Goal: Transaction & Acquisition: Purchase product/service

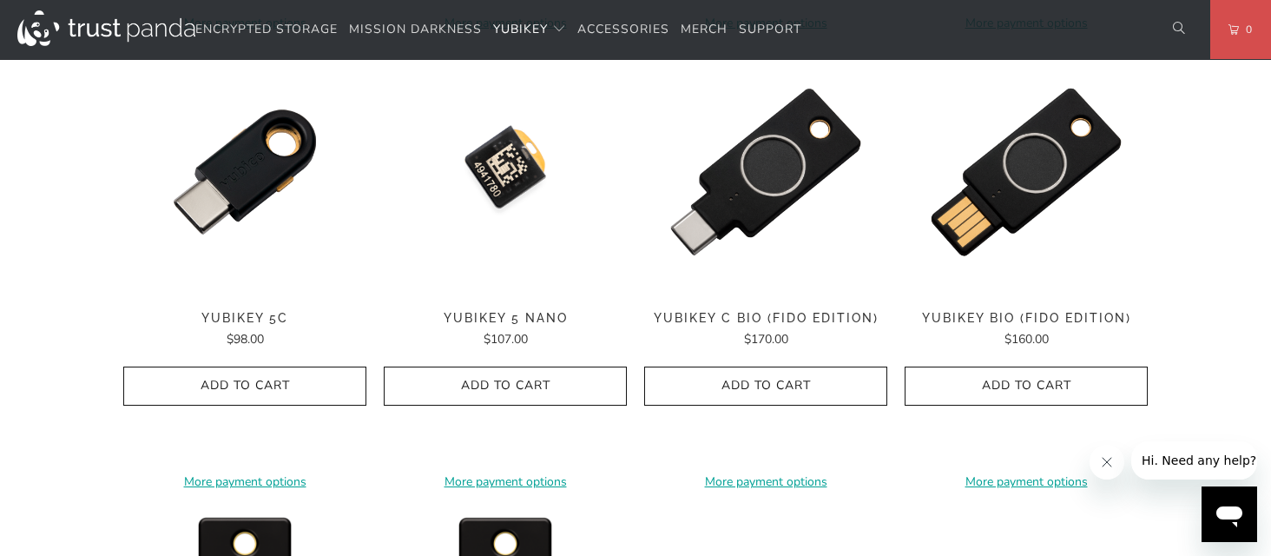
scroll to position [1364, 0]
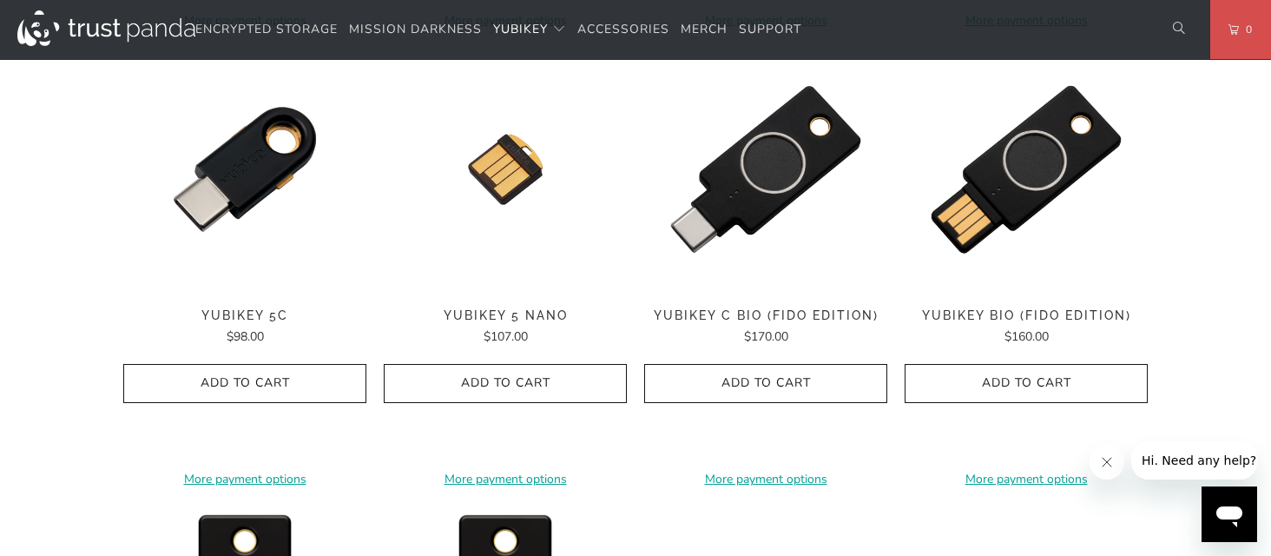
click at [243, 429] on shop-pay-wallet-button at bounding box center [244, 420] width 3 height 16
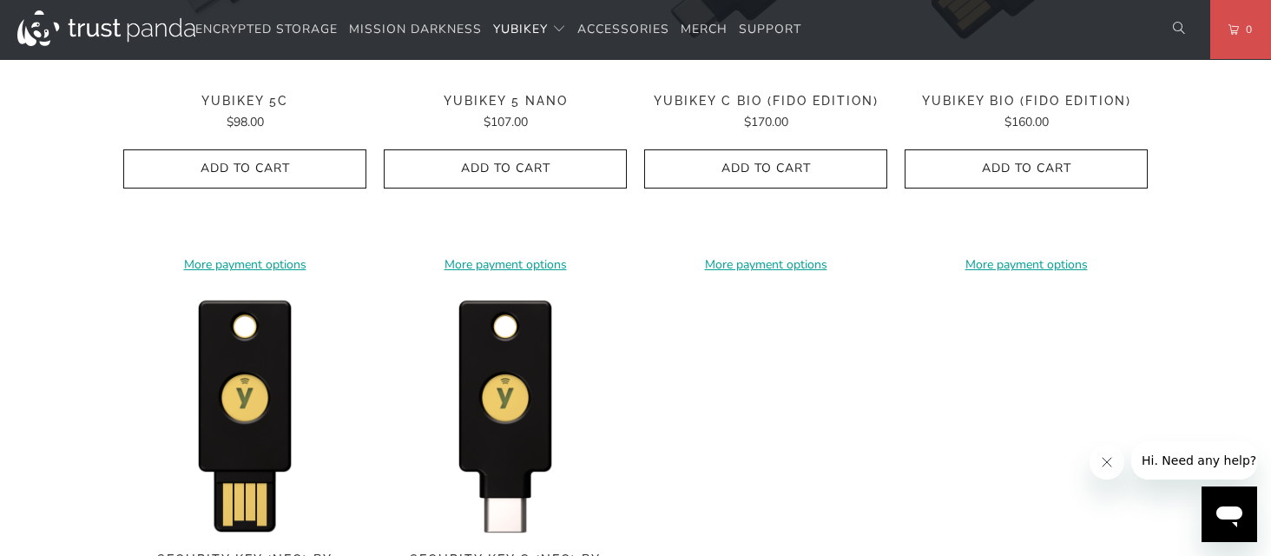
scroll to position [1707, 0]
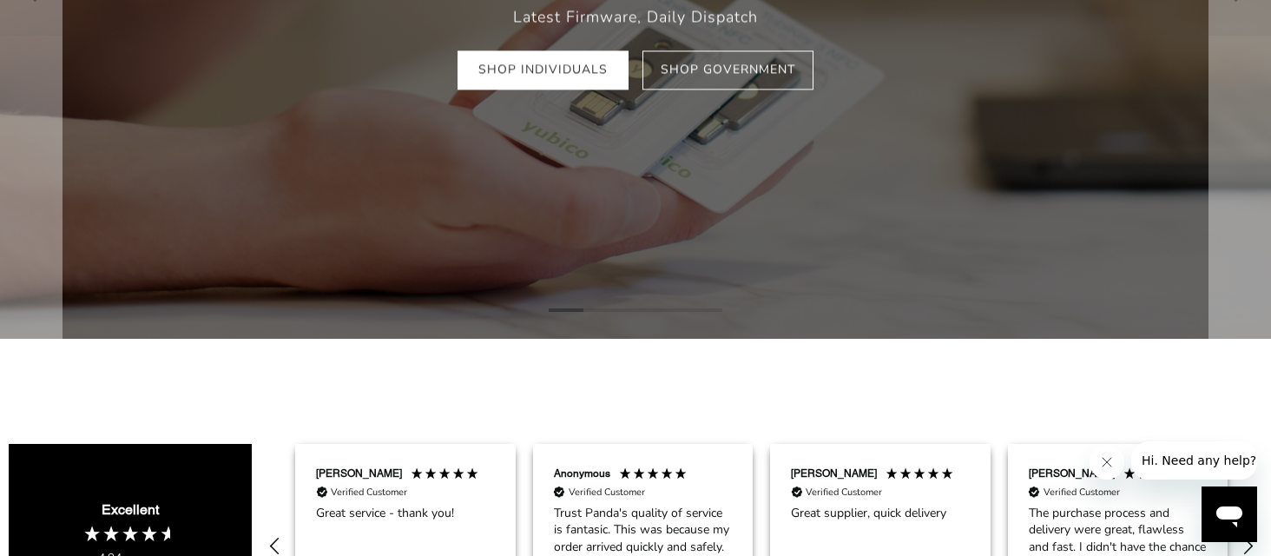
scroll to position [386, 0]
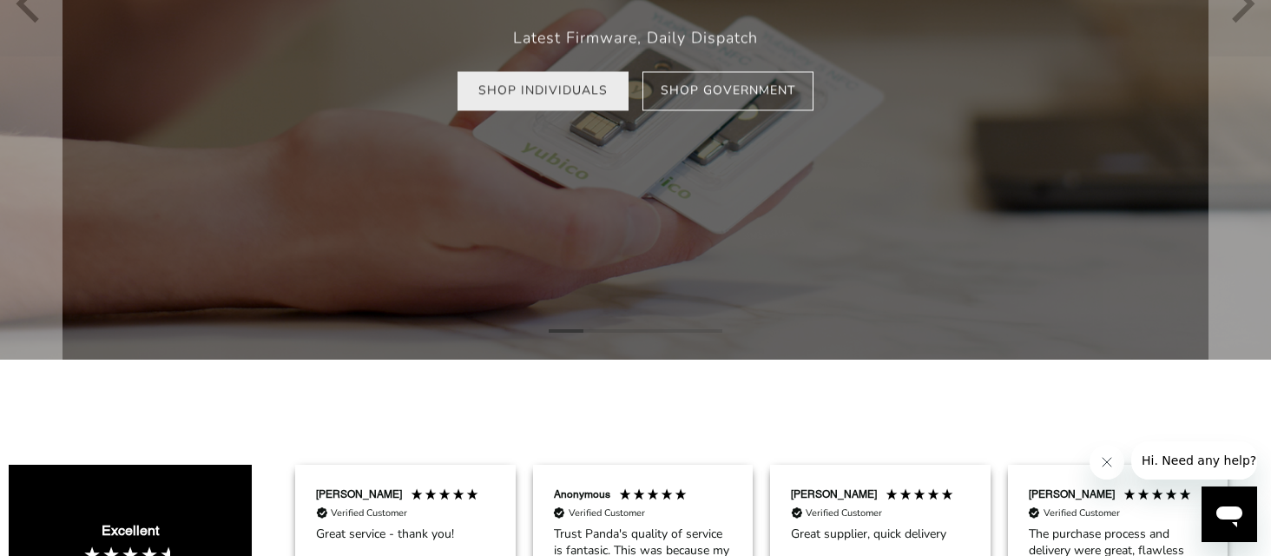
click at [518, 83] on link "Shop Individuals" at bounding box center [543, 91] width 171 height 39
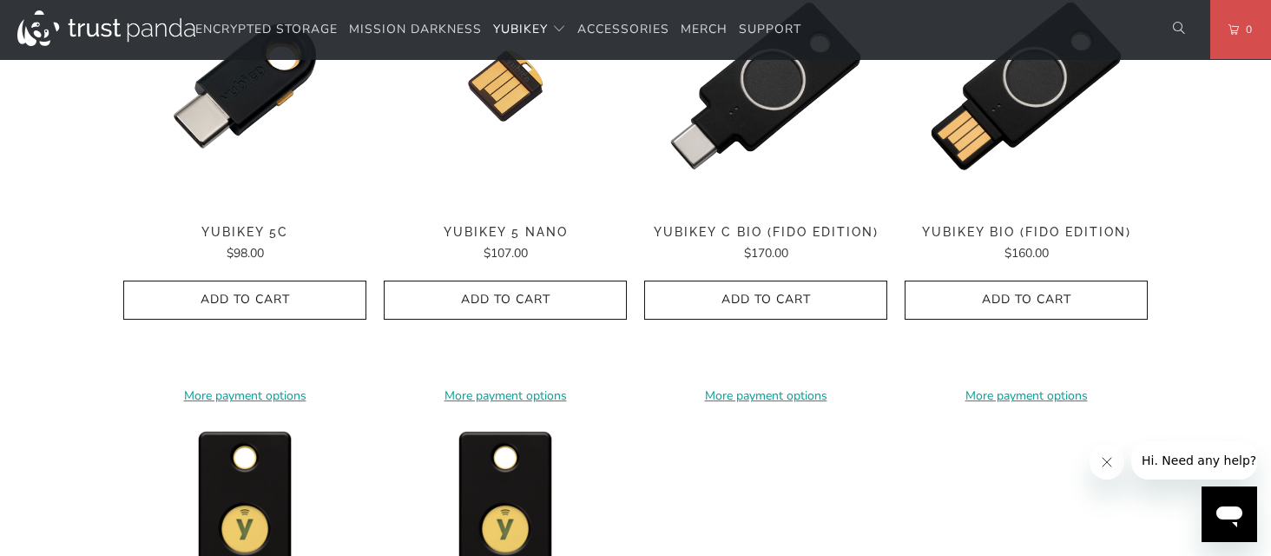
scroll to position [1533, 0]
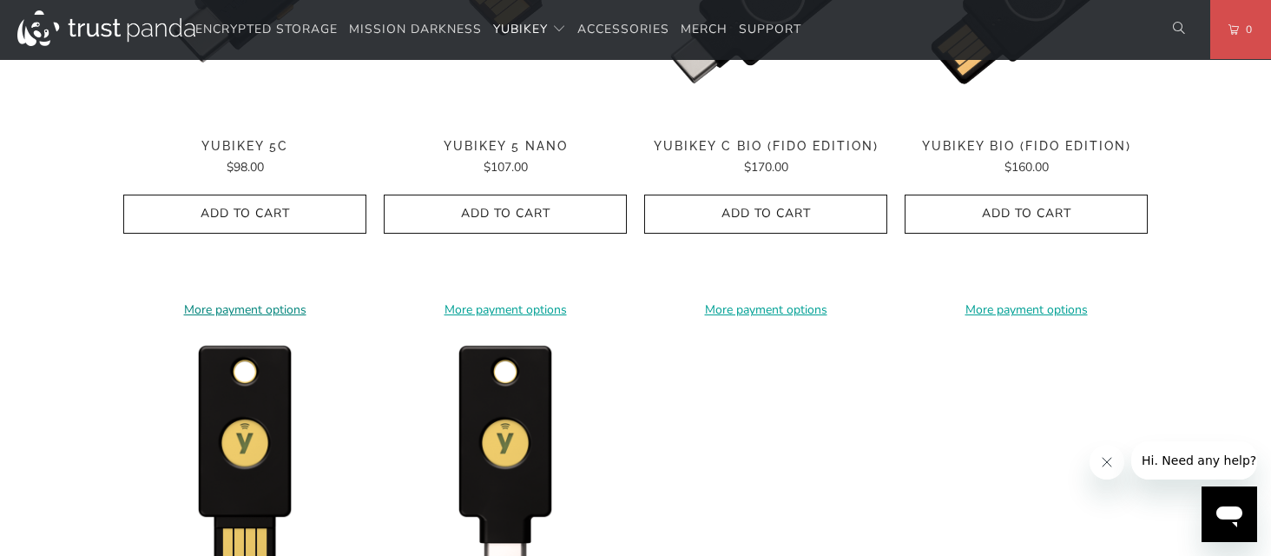
click at [265, 301] on link "More payment options" at bounding box center [244, 309] width 243 height 19
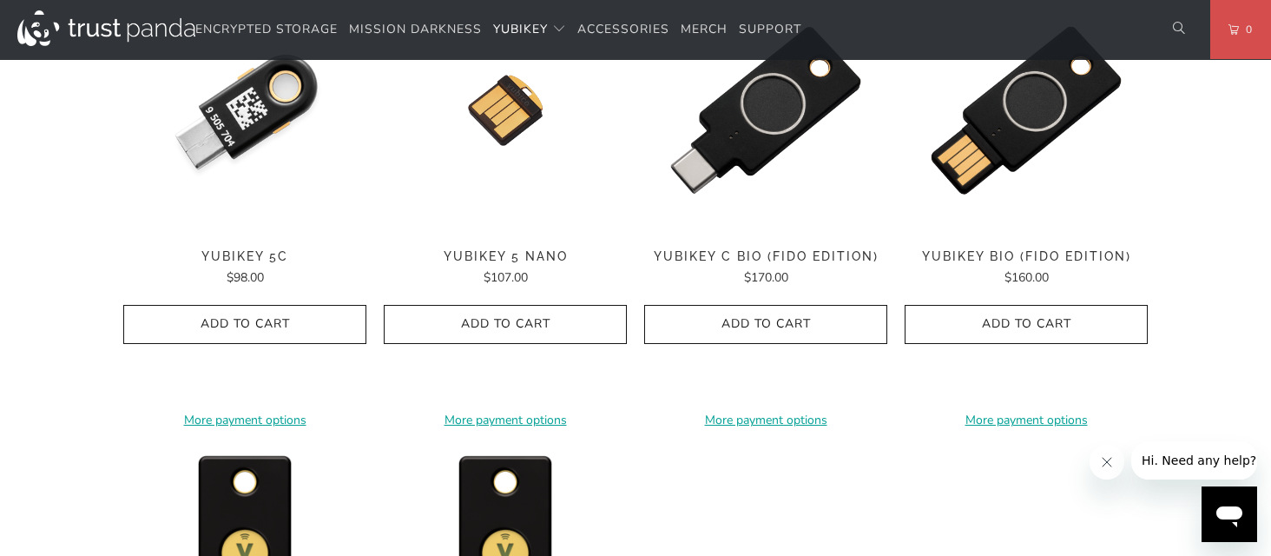
scroll to position [1413, 0]
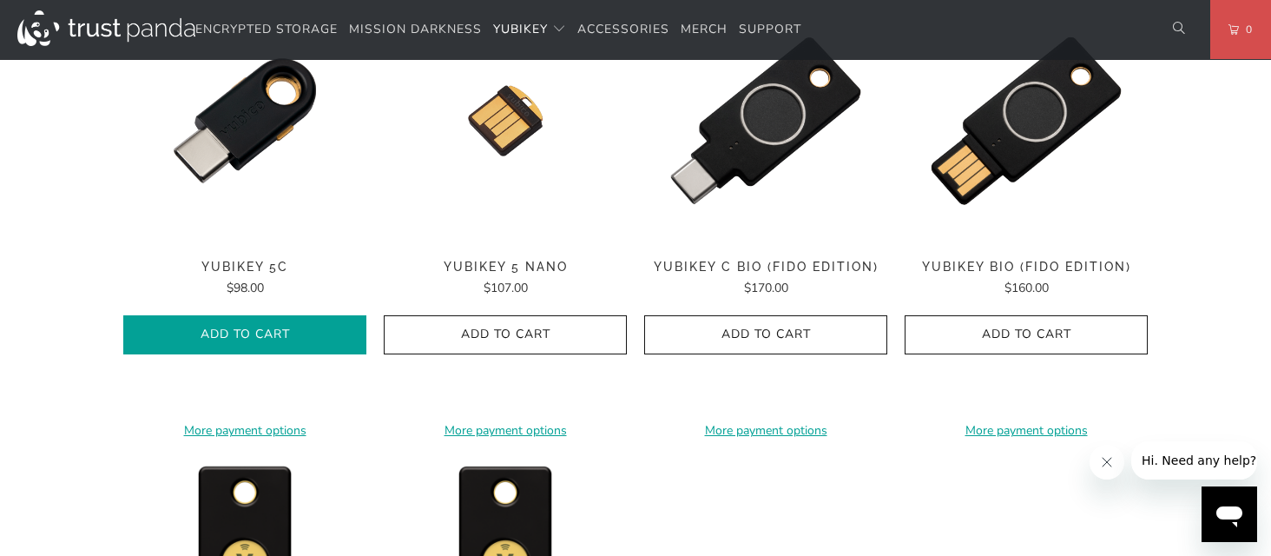
click at [276, 327] on span "Add to Cart" at bounding box center [245, 334] width 207 height 15
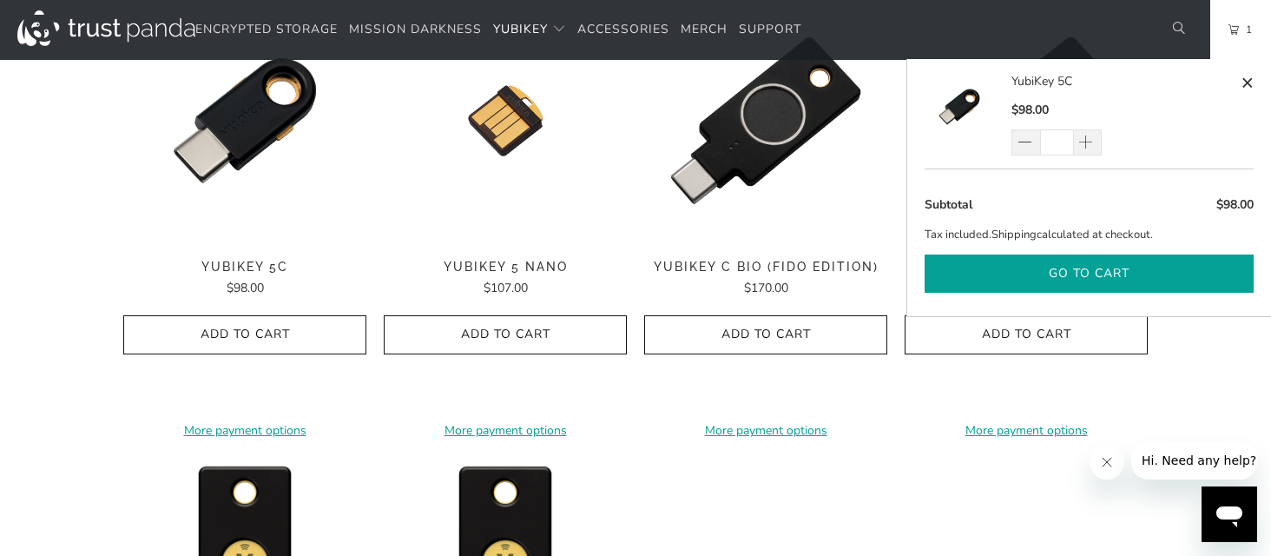
click at [1046, 274] on button "Go to cart" at bounding box center [1089, 273] width 329 height 39
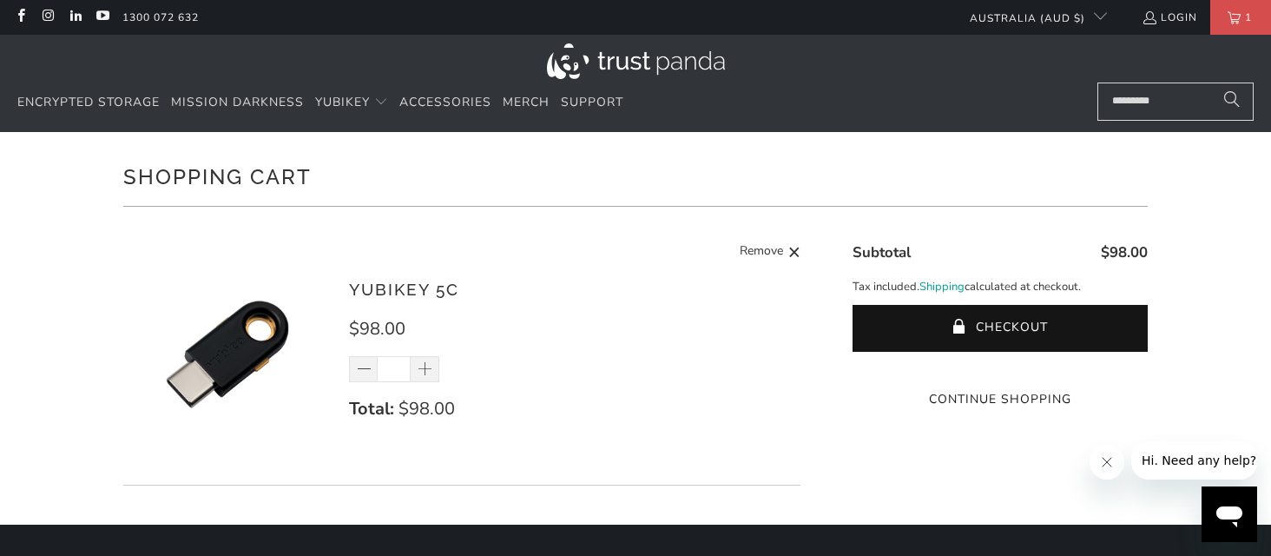
click at [390, 368] on input "*" at bounding box center [394, 369] width 34 height 26
type input "**"
click at [853, 305] on button "Checkout" at bounding box center [1000, 328] width 295 height 47
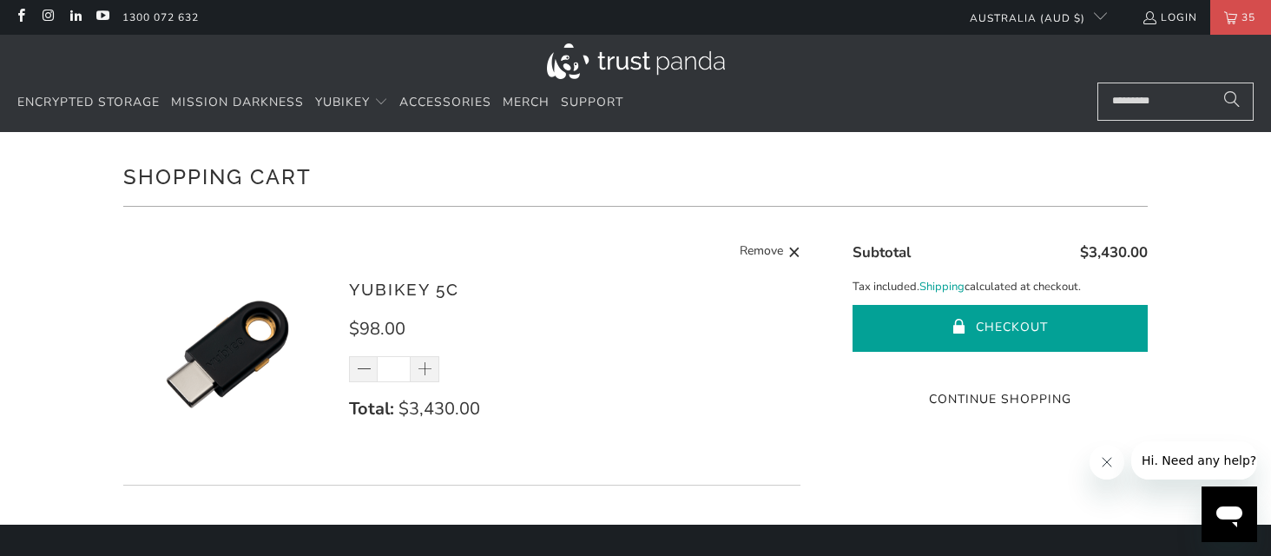
click at [913, 325] on button "Checkout" at bounding box center [1000, 328] width 295 height 47
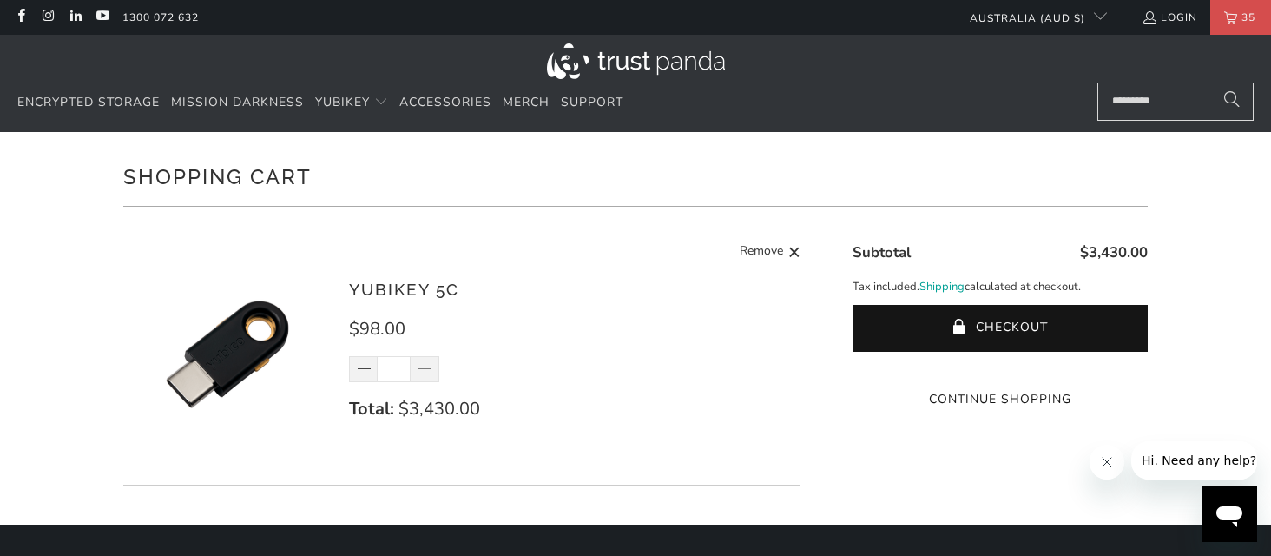
drag, startPoint x: 401, startPoint y: 372, endPoint x: 388, endPoint y: 368, distance: 13.5
click at [388, 368] on input "**" at bounding box center [394, 369] width 34 height 26
type input "**"
click at [585, 385] on div "YubiKey 5C $98.00 ** Total: $3,430.00 Remove" at bounding box center [566, 358] width 434 height 163
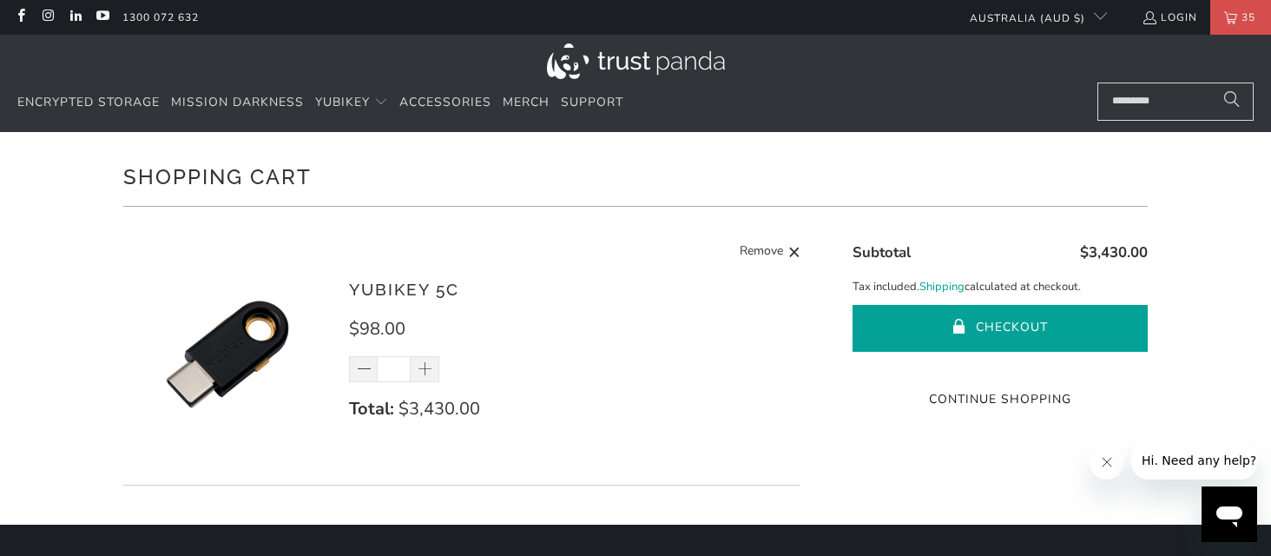
click at [971, 318] on button "Checkout" at bounding box center [1000, 328] width 295 height 47
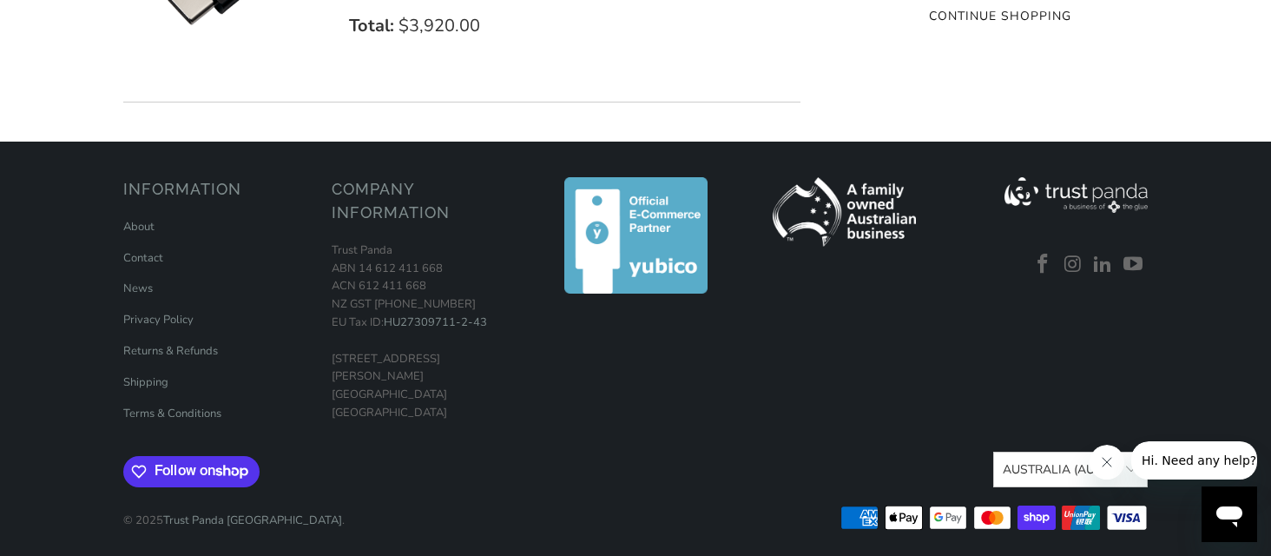
scroll to position [391, 0]
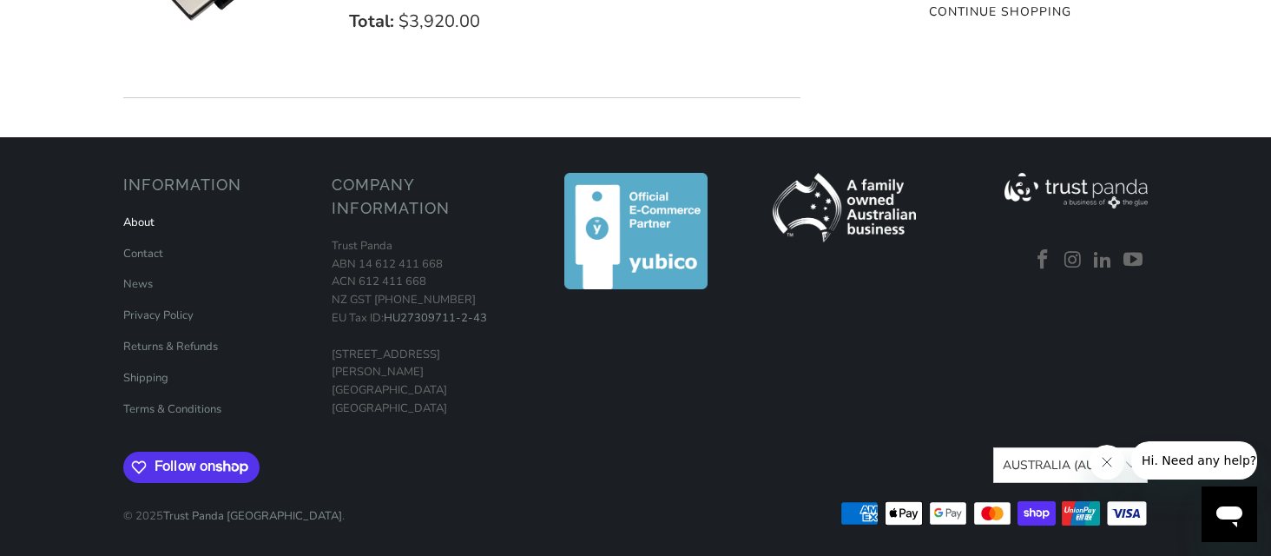
click at [137, 219] on link "About" at bounding box center [138, 222] width 31 height 16
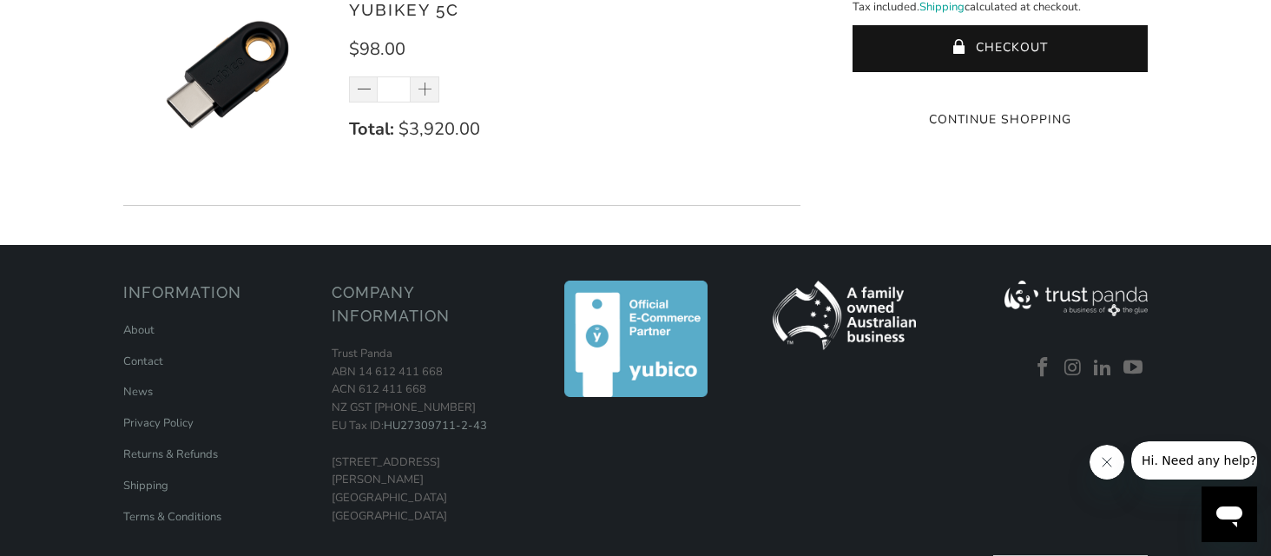
scroll to position [0, 0]
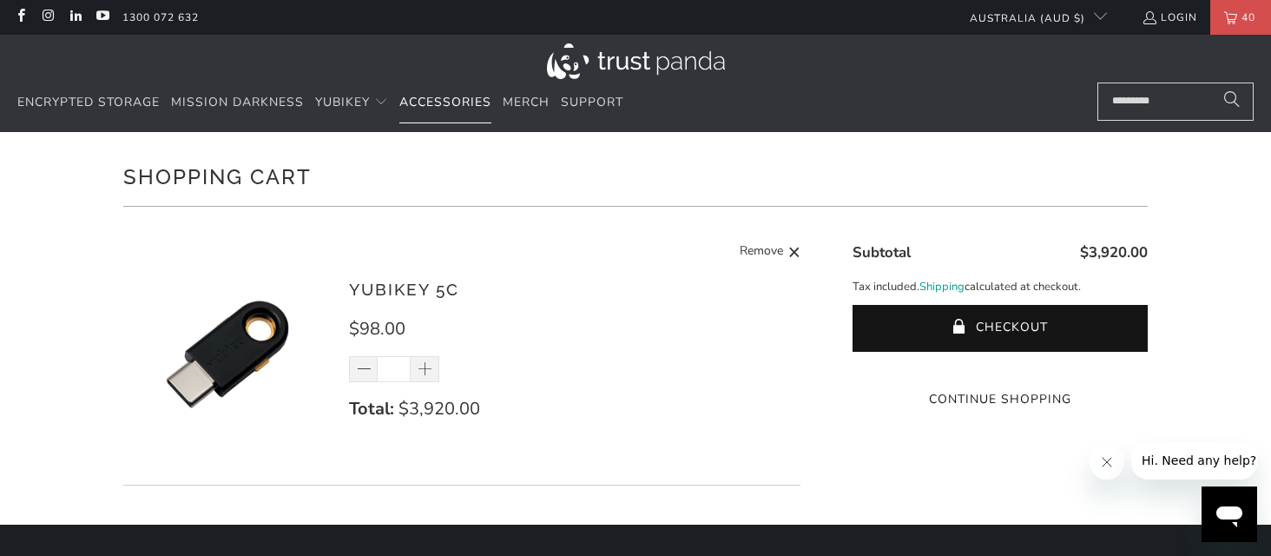
click at [455, 104] on span "Accessories" at bounding box center [445, 102] width 92 height 16
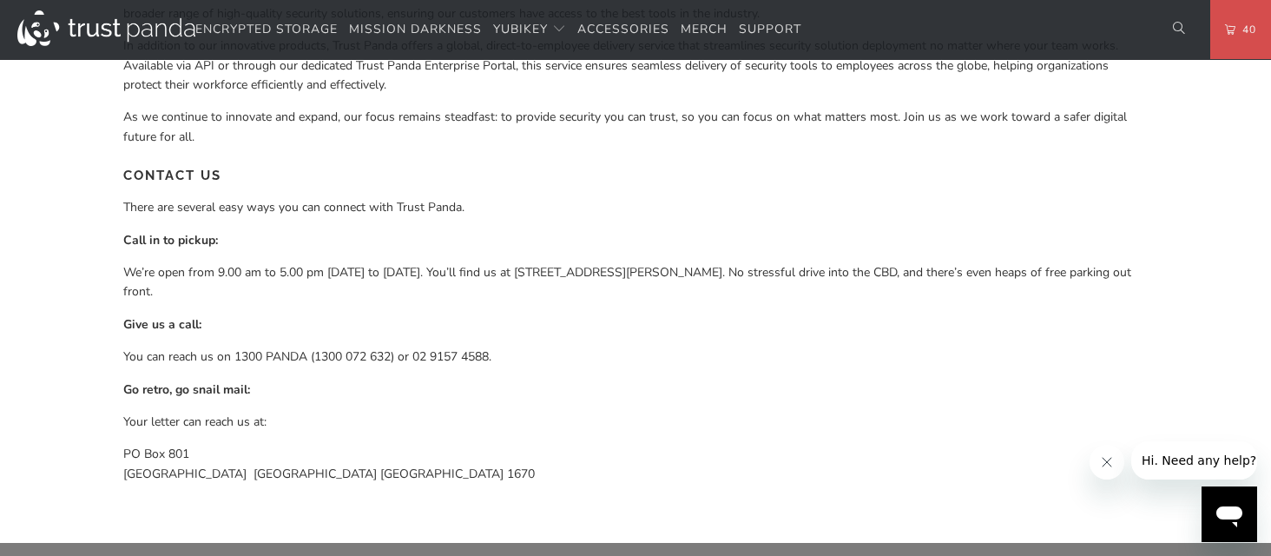
scroll to position [1154, 0]
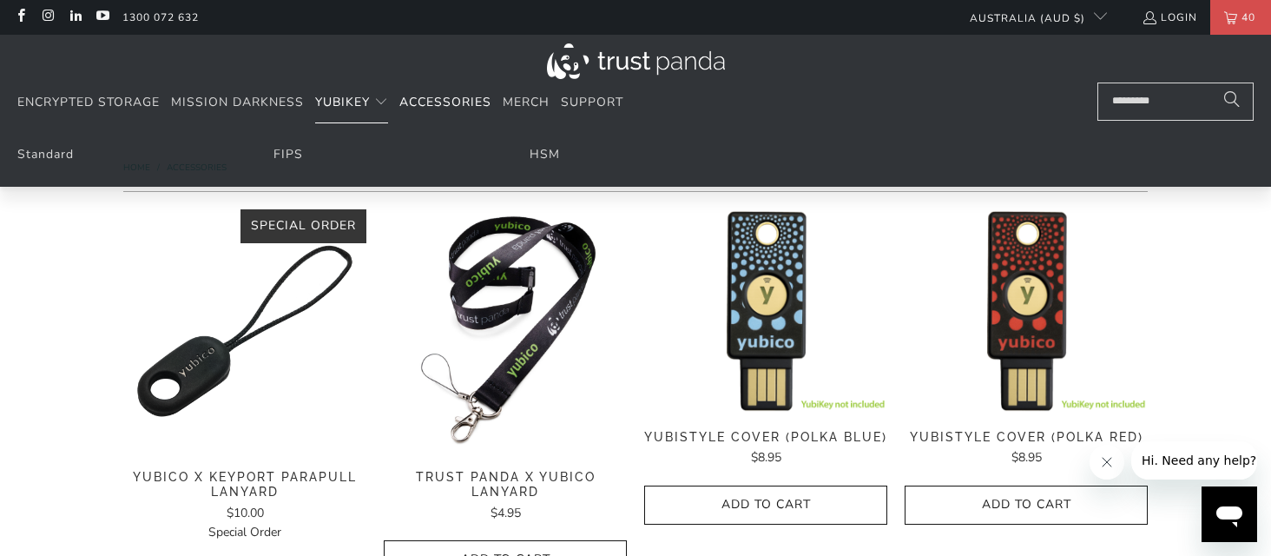
click at [375, 104] on span "Translation missing: en.navigation.header.main_nav" at bounding box center [381, 103] width 14 height 14
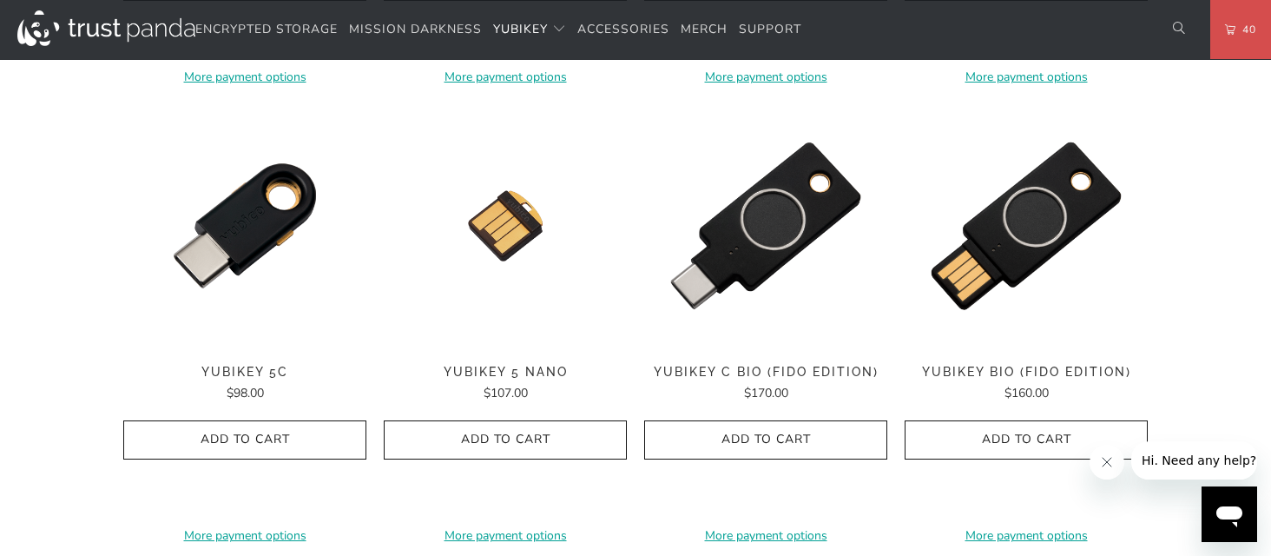
scroll to position [1314, 0]
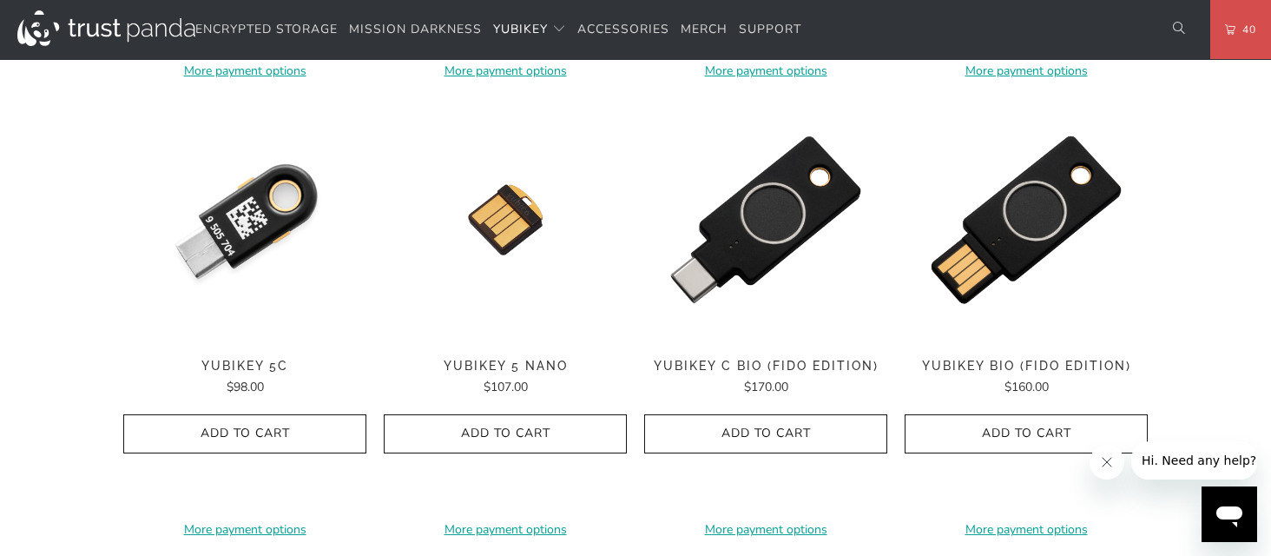
click at [235, 244] on img at bounding box center [244, 219] width 243 height 243
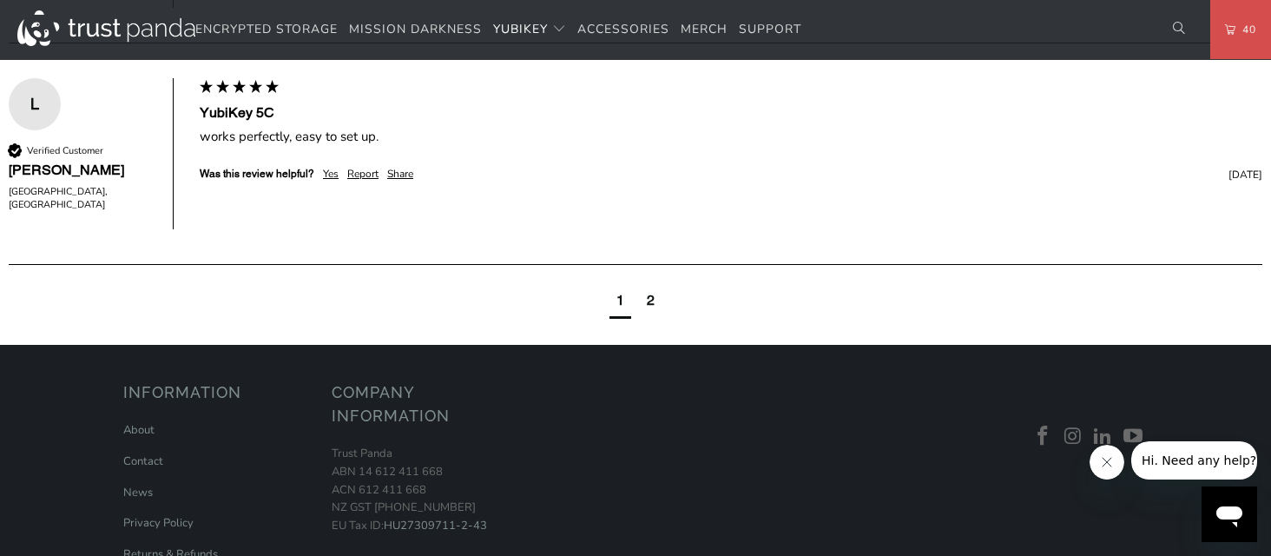
scroll to position [1316, 0]
